Goal: Task Accomplishment & Management: Use online tool/utility

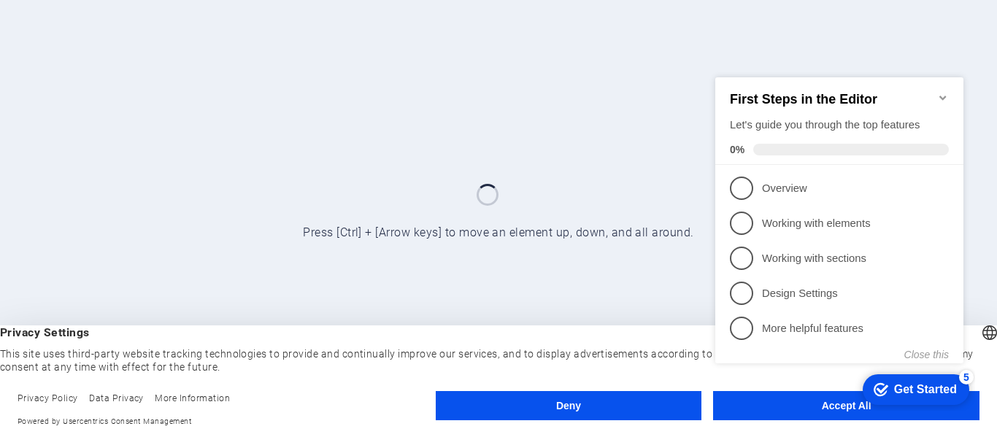
click at [945, 82] on div "First Steps in the Editor Let's guide you through the top features 0%" at bounding box center [839, 121] width 248 height 88
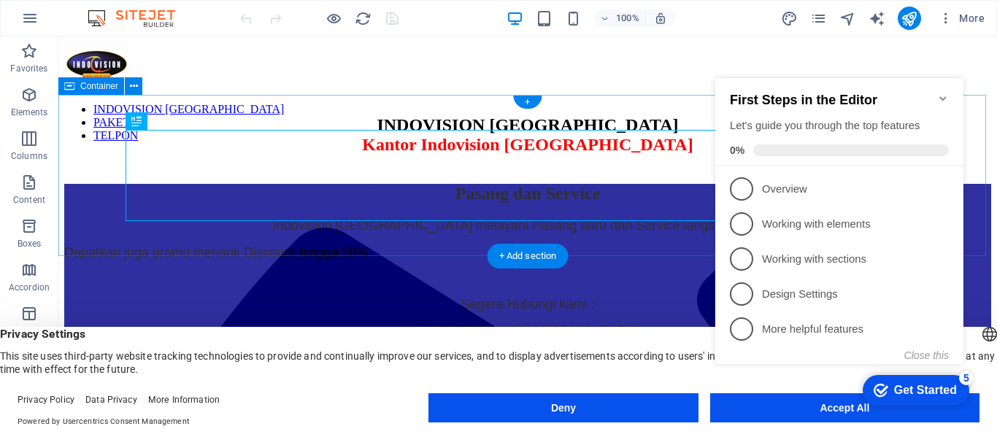
click at [630, 115] on div "INDOVISION SURABAYA Kantor Indovision [GEOGRAPHIC_DATA]" at bounding box center [527, 134] width 927 height 39
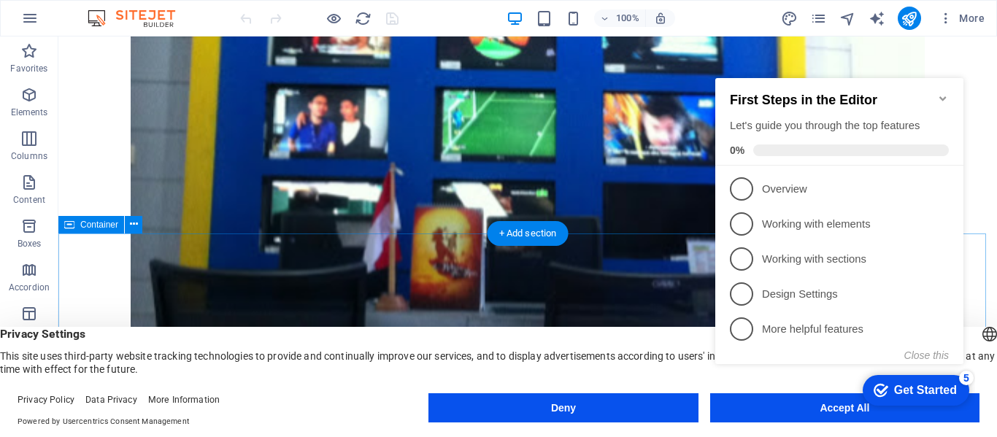
scroll to position [1022, 0]
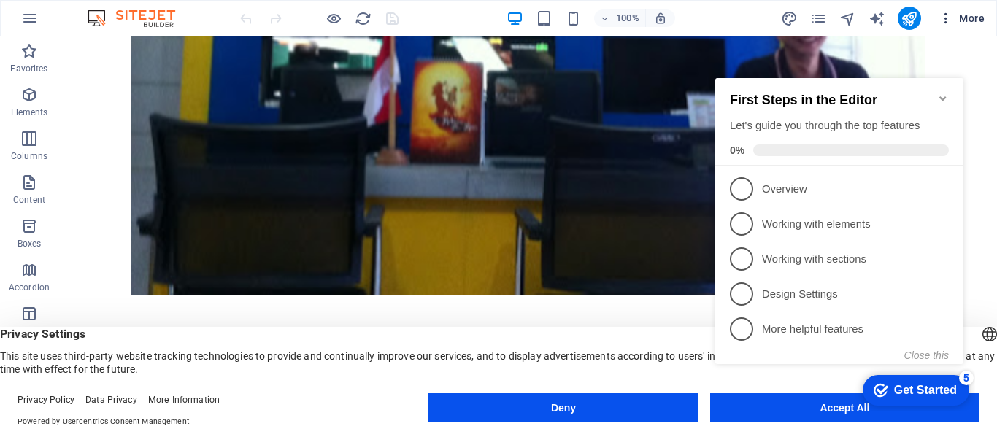
click at [954, 9] on button "More" at bounding box center [962, 18] width 58 height 23
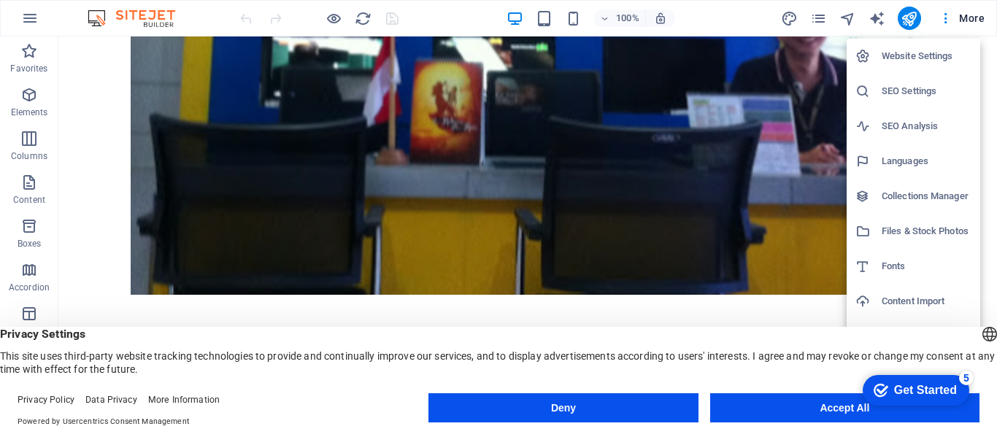
click at [929, 100] on li "SEO Settings" at bounding box center [914, 91] width 134 height 35
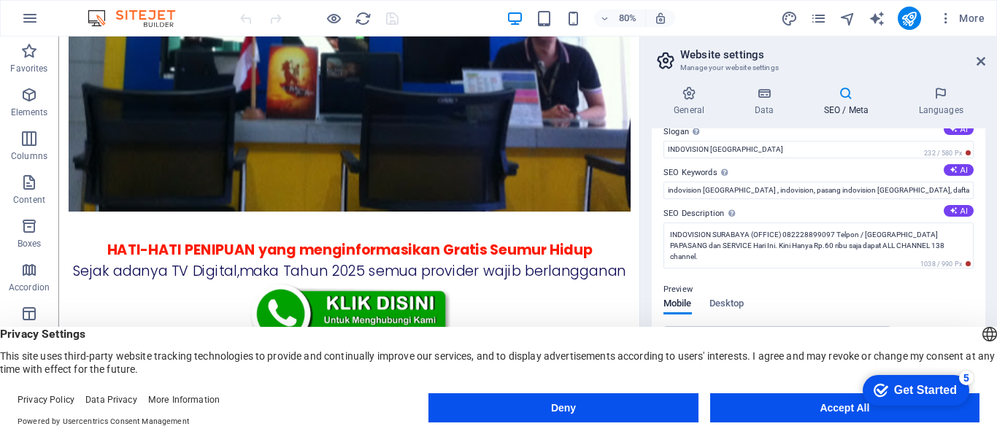
scroll to position [73, 0]
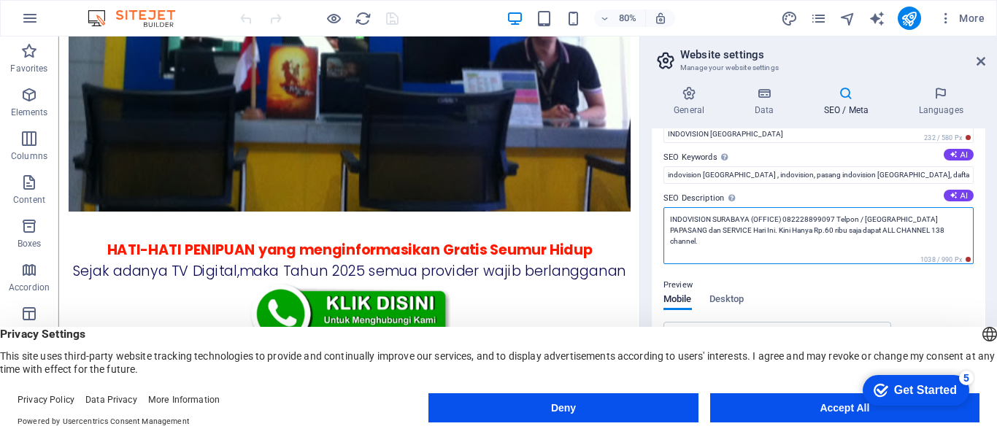
drag, startPoint x: 874, startPoint y: 217, endPoint x: 966, endPoint y: 241, distance: 95.1
click at [966, 241] on textarea "INDOVISION SURABAYA (OFFICE) 082228899097 Telpon / [GEOGRAPHIC_DATA] PAPASANG d…" at bounding box center [819, 235] width 310 height 57
paste textarea "PASANG / SERVICE Hari Ini. Kini Hanya Rp.60 ribu saja dapat ALL CHANNEL 138 cha…"
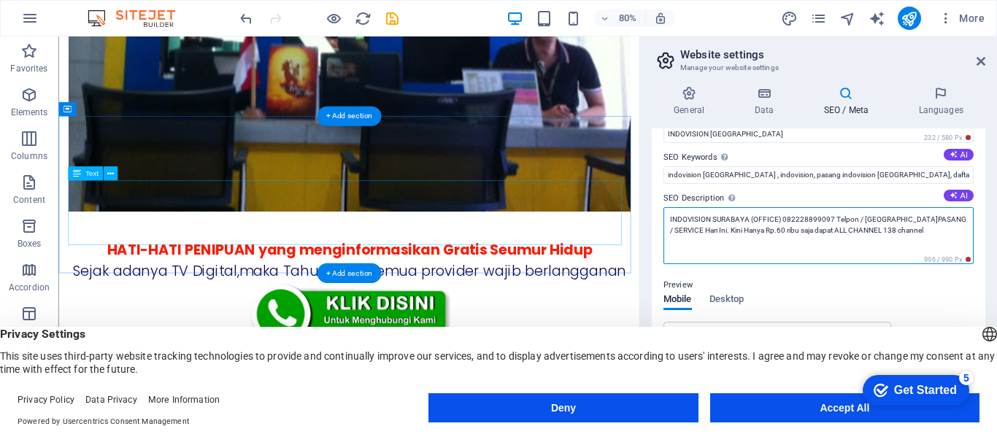
type textarea "INDOVISION SURABAYA (OFFICE) 082228899097 Telpon / [GEOGRAPHIC_DATA]PASANG / SE…"
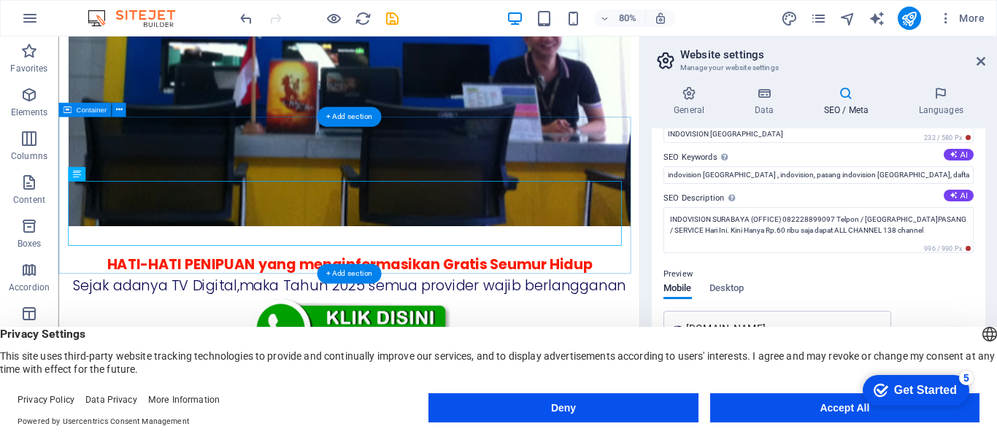
scroll to position [971, 0]
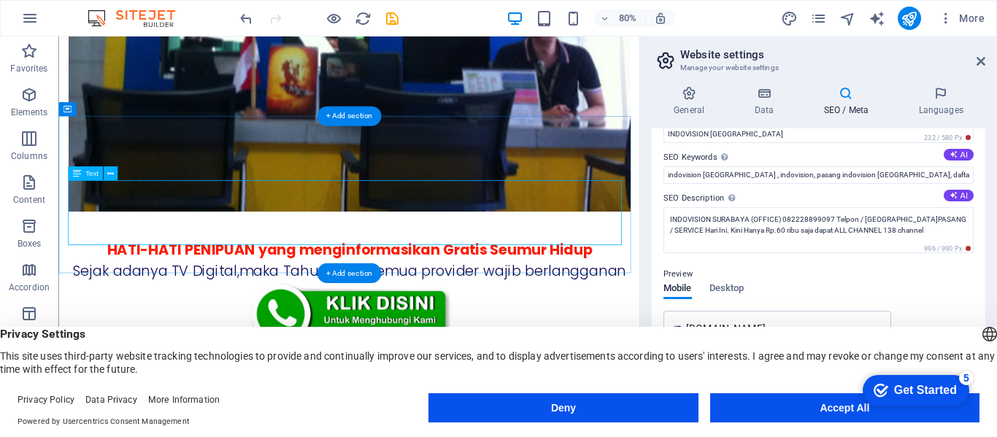
drag, startPoint x: 289, startPoint y: 260, endPoint x: 301, endPoint y: 250, distance: 15.6
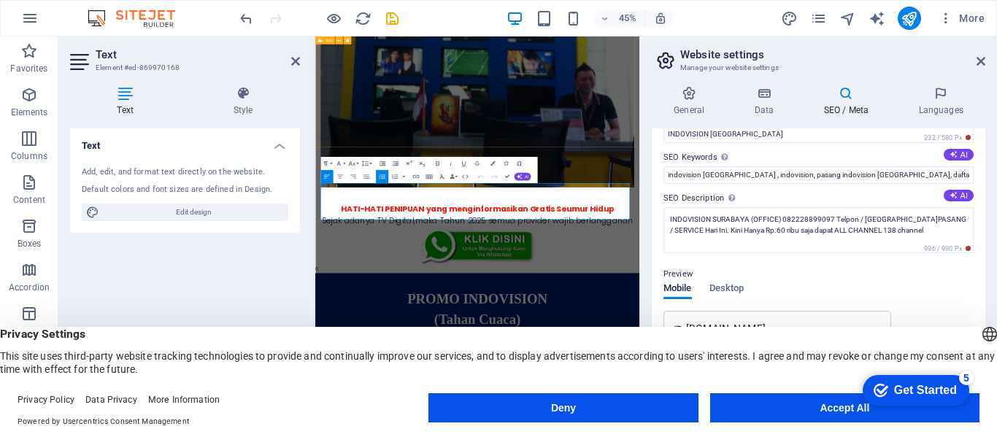
scroll to position [822, 0]
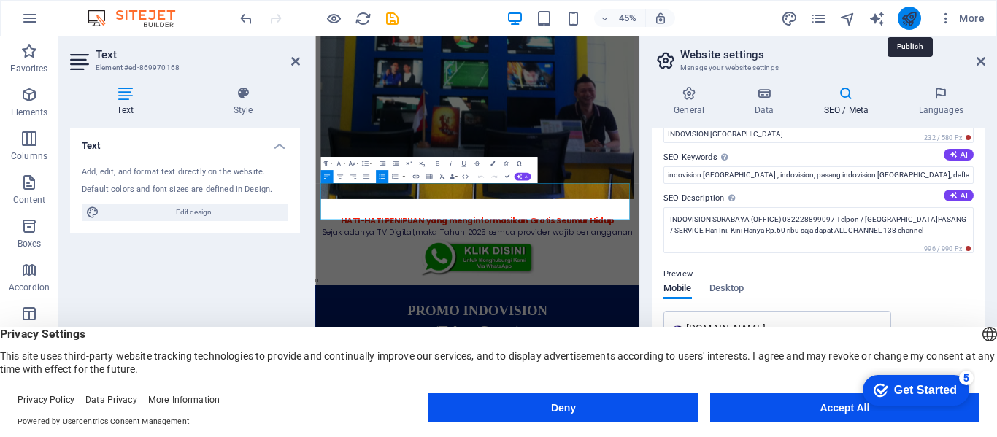
click at [918, 16] on icon "publish" at bounding box center [909, 18] width 17 height 17
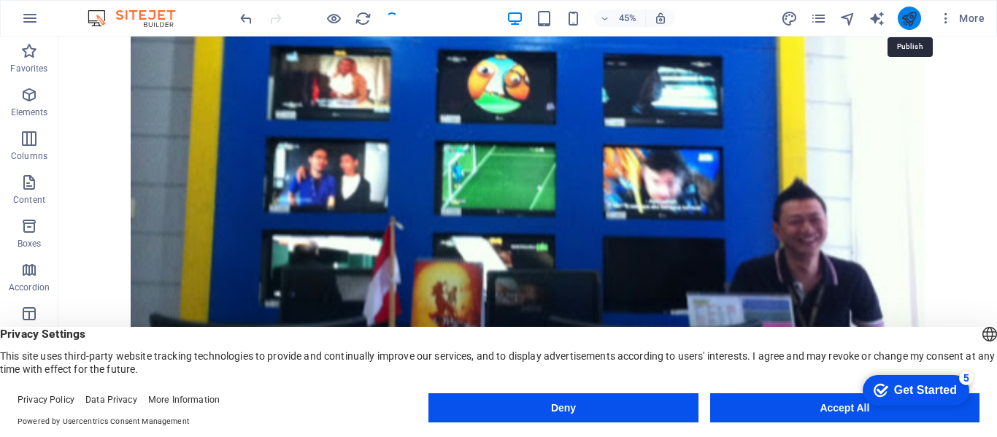
scroll to position [876, 0]
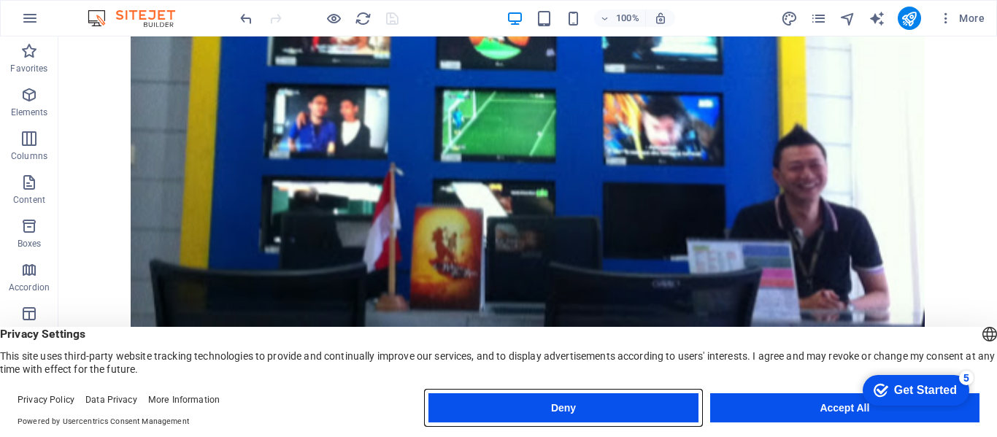
click at [0, 0] on button "Deny" at bounding box center [0, 0] width 0 height 0
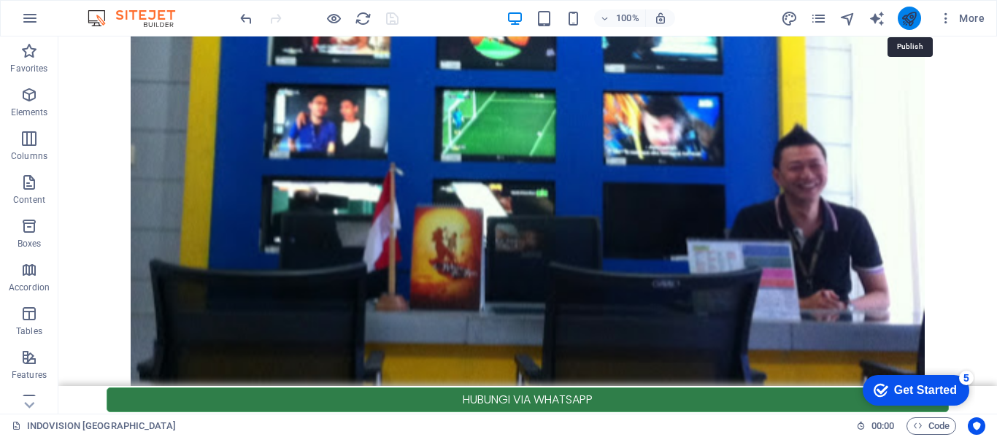
click at [918, 18] on icon "publish" at bounding box center [909, 18] width 17 height 17
